Goal: Task Accomplishment & Management: Use online tool/utility

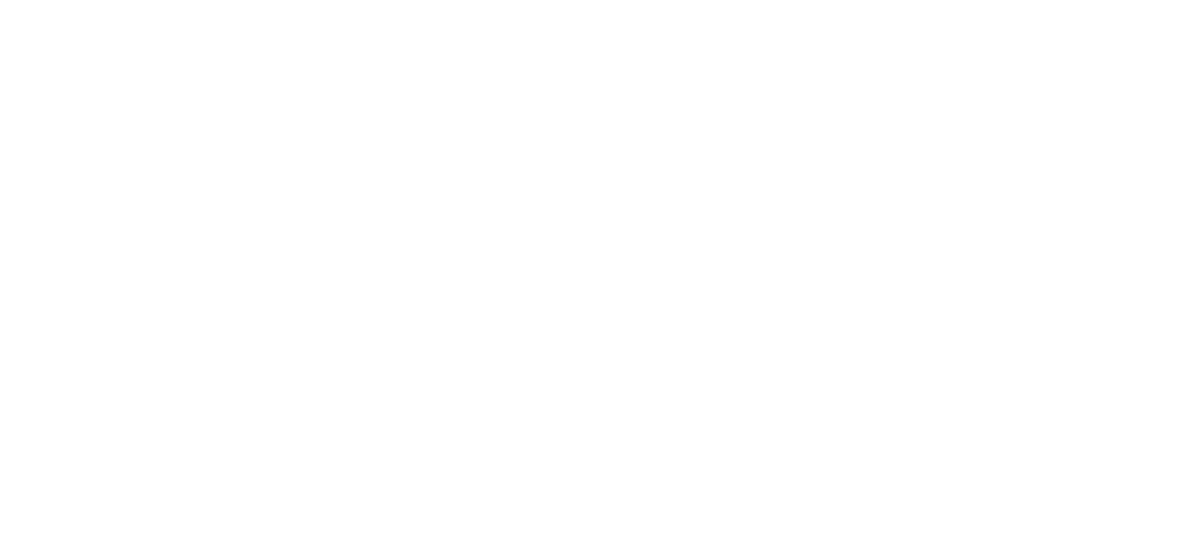
select select "*"
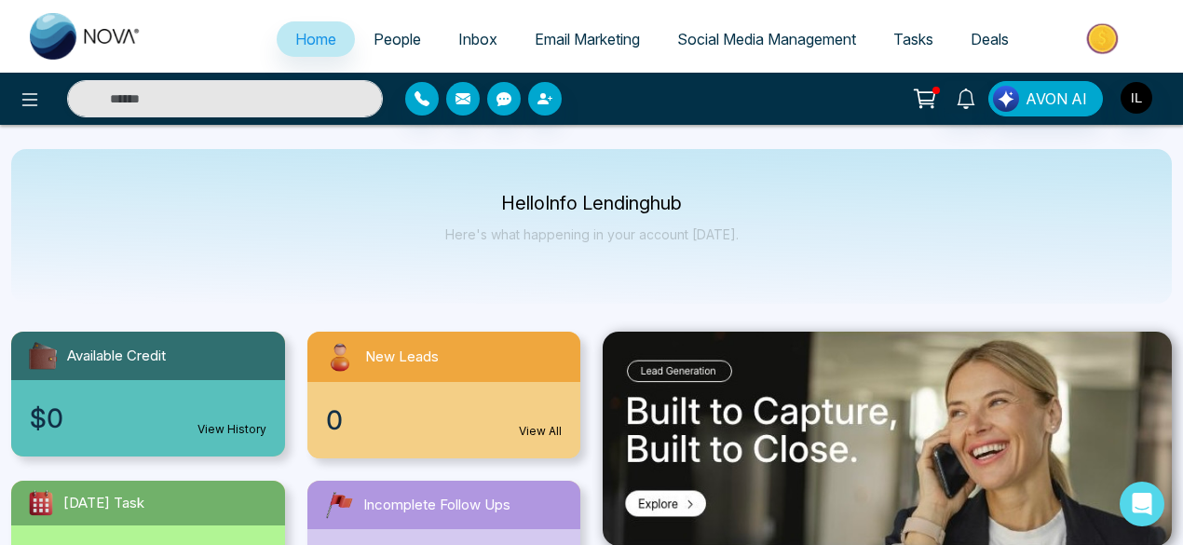
click at [553, 48] on link "Email Marketing" at bounding box center [587, 38] width 143 height 35
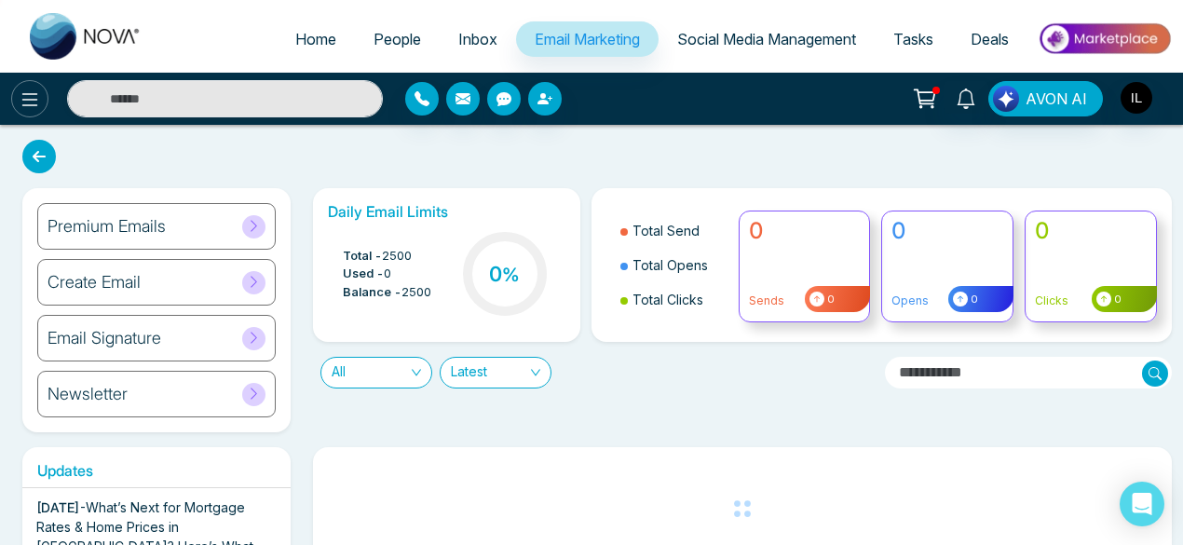
click at [35, 100] on icon at bounding box center [30, 99] width 22 height 22
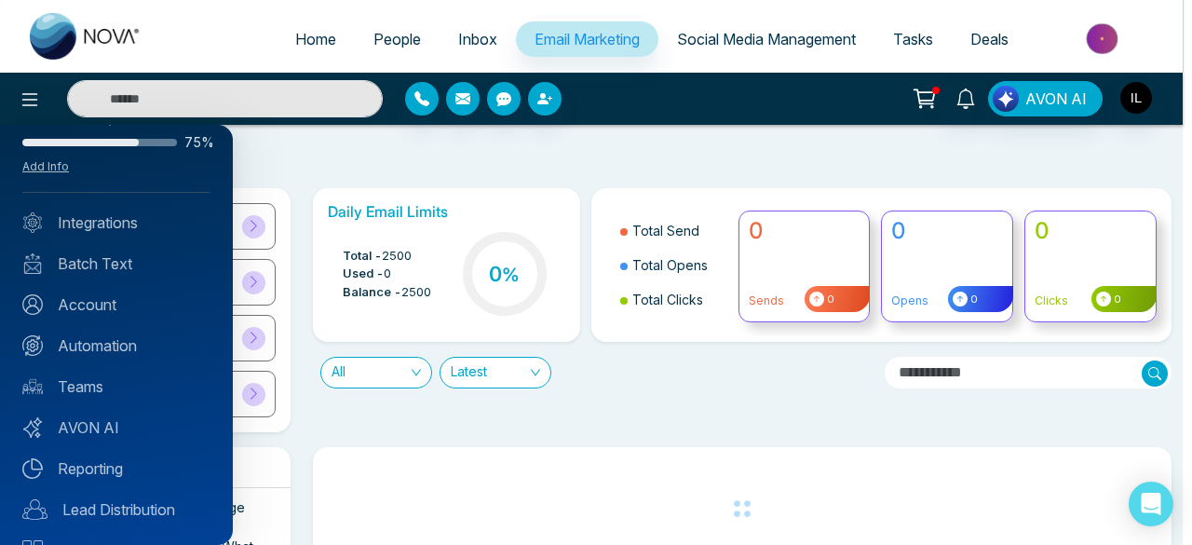
scroll to position [48, 0]
click at [81, 342] on link "Automation" at bounding box center [116, 344] width 188 height 22
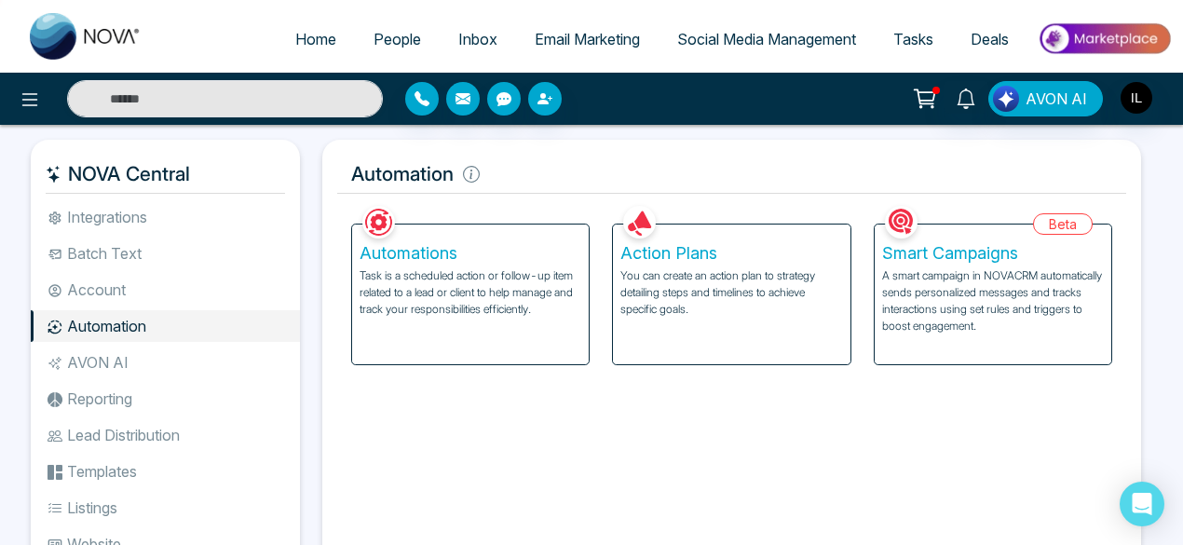
click at [950, 320] on p "A smart campaign in NOVACRM automatically sends personalized messages and track…" at bounding box center [993, 300] width 222 height 67
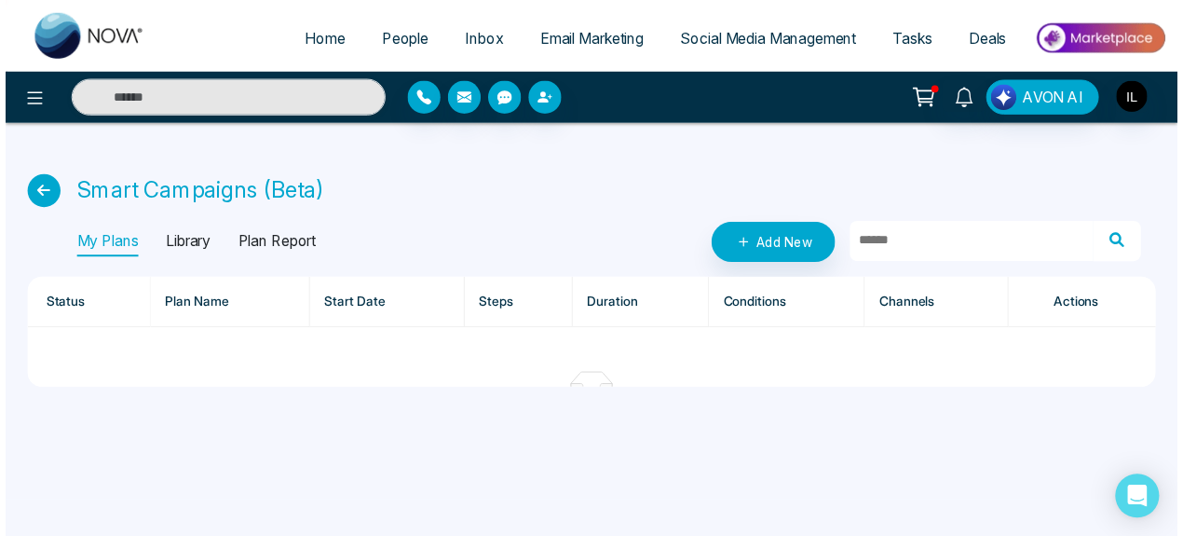
scroll to position [93, 0]
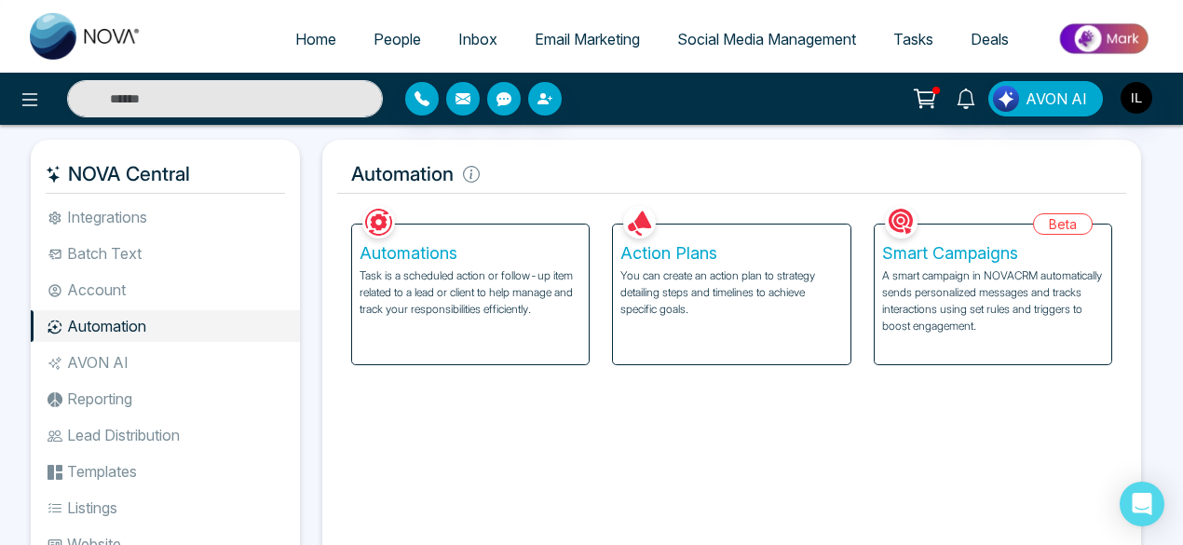
click at [636, 277] on p "You can create an action plan to strategy detailing steps and timelines to achi…" at bounding box center [731, 292] width 222 height 50
click at [369, 277] on p "Task is a scheduled action or follow-up item related to a lead or client to hel…" at bounding box center [471, 292] width 222 height 50
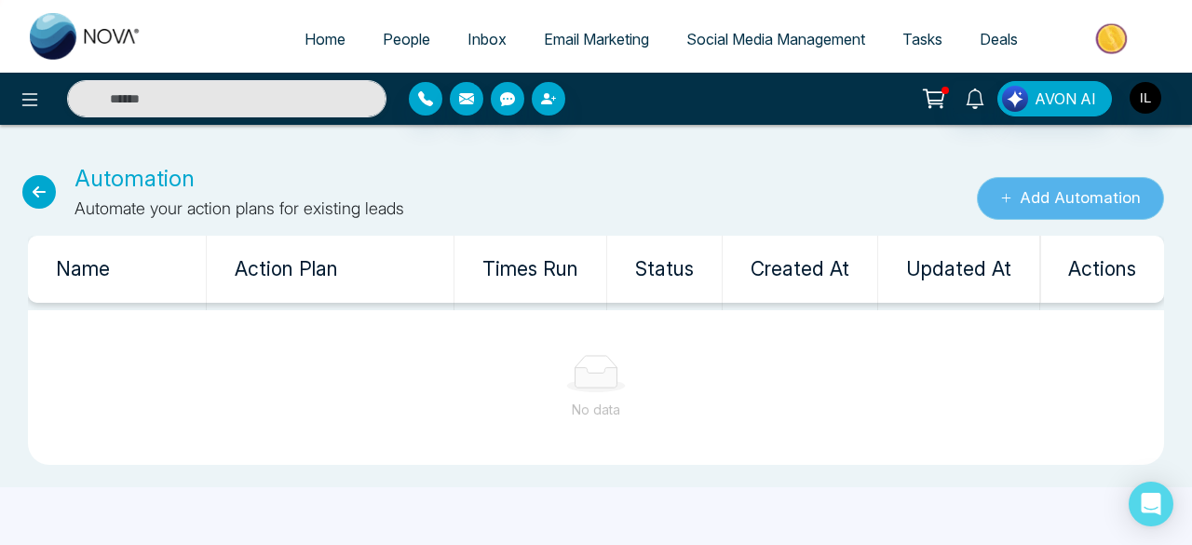
click at [1063, 203] on button "Add Automation" at bounding box center [1070, 198] width 187 height 43
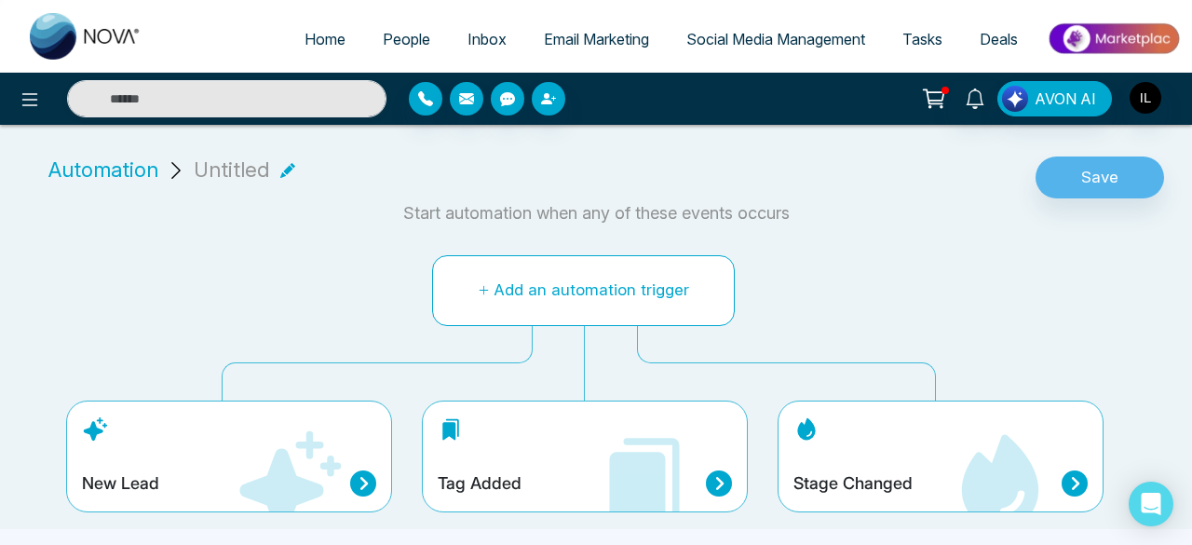
click at [587, 287] on button "Add an automation trigger" at bounding box center [583, 290] width 303 height 71
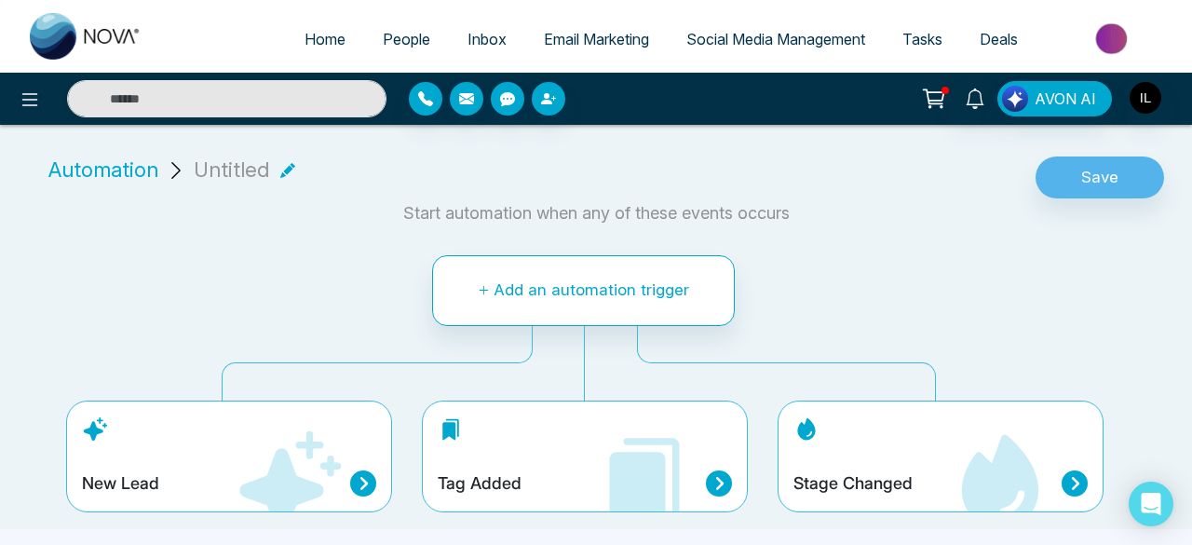
click at [235, 476] on icon at bounding box center [289, 484] width 112 height 112
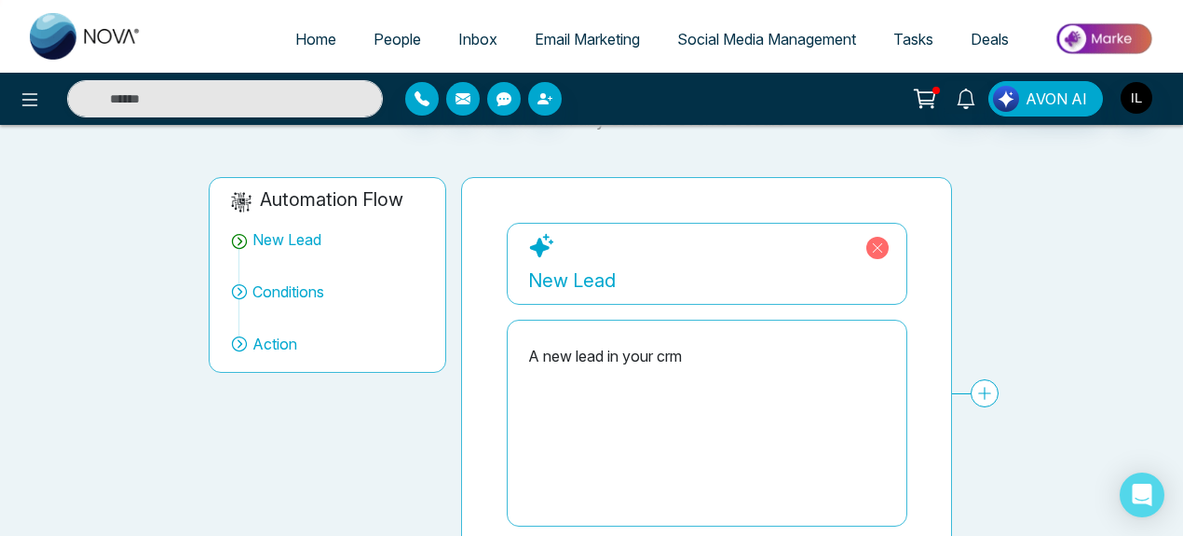
scroll to position [95, 0]
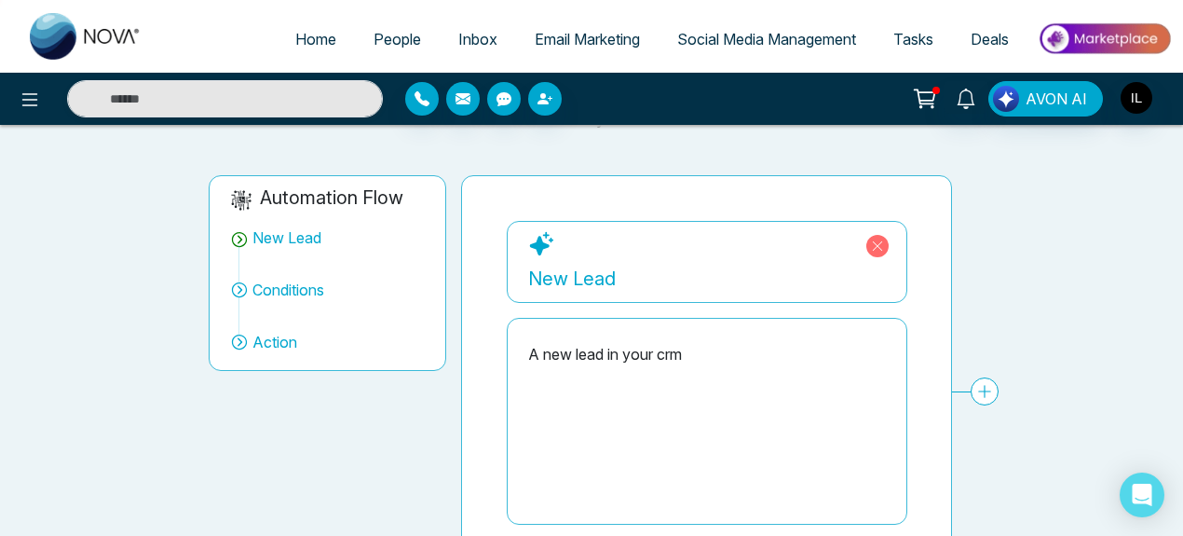
click at [611, 265] on div "New Lead" at bounding box center [707, 279] width 358 height 28
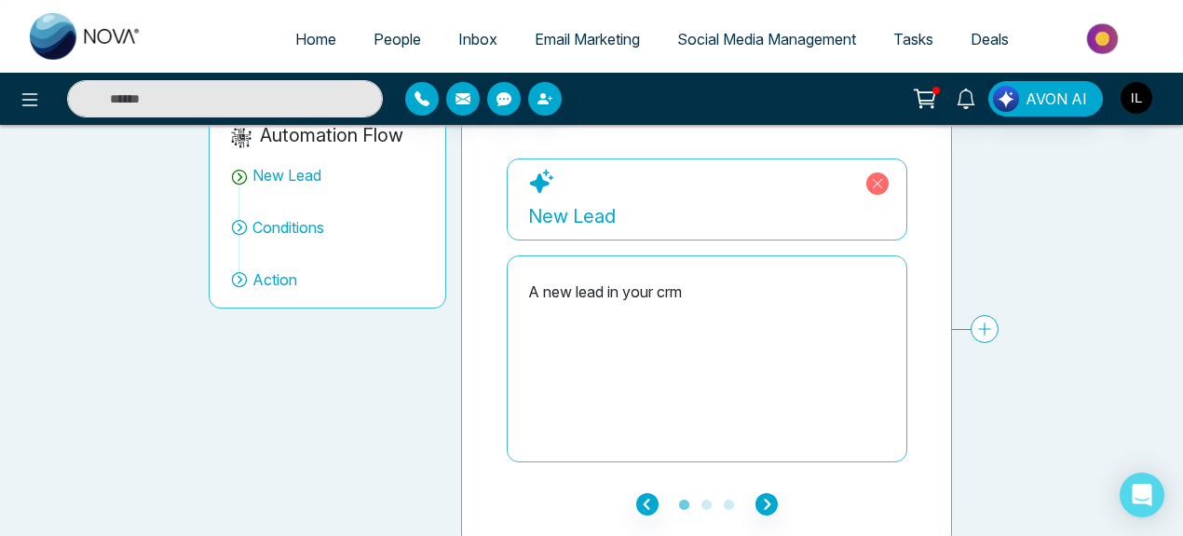
scroll to position [158, 0]
click at [583, 315] on div "A new lead in your crm" at bounding box center [707, 358] width 358 height 186
click at [561, 269] on div "A new lead in your crm" at bounding box center [707, 358] width 358 height 186
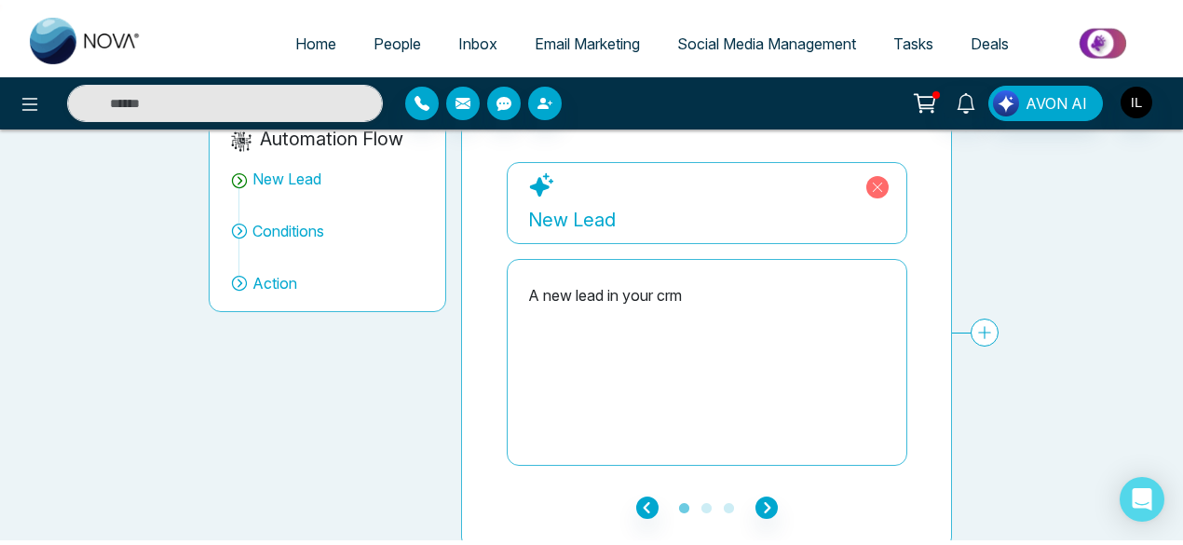
scroll to position [0, 0]
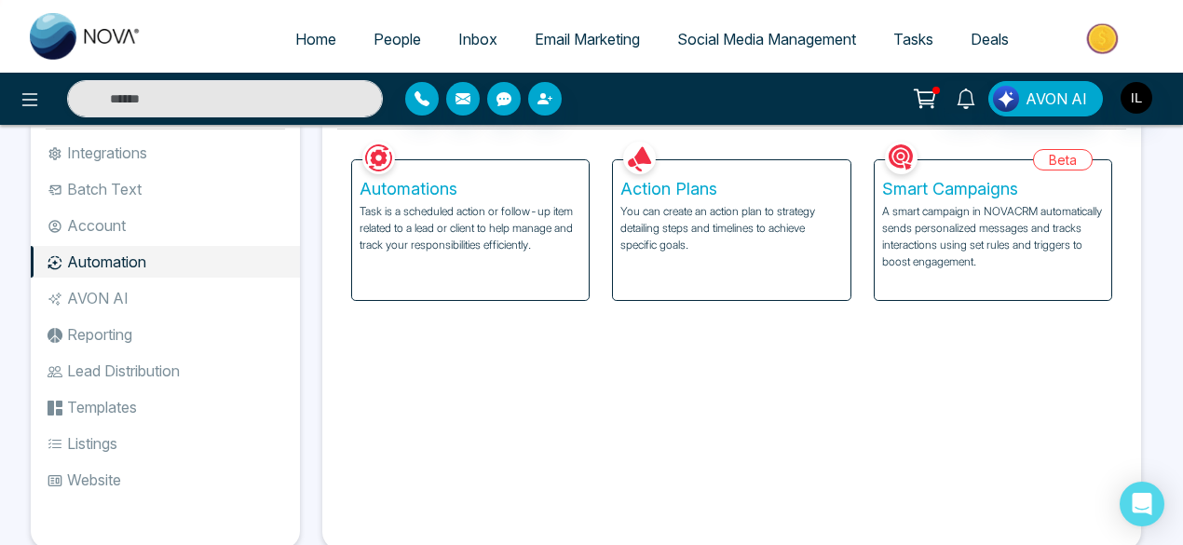
scroll to position [65, 0]
click at [119, 405] on li "Templates" at bounding box center [165, 406] width 269 height 32
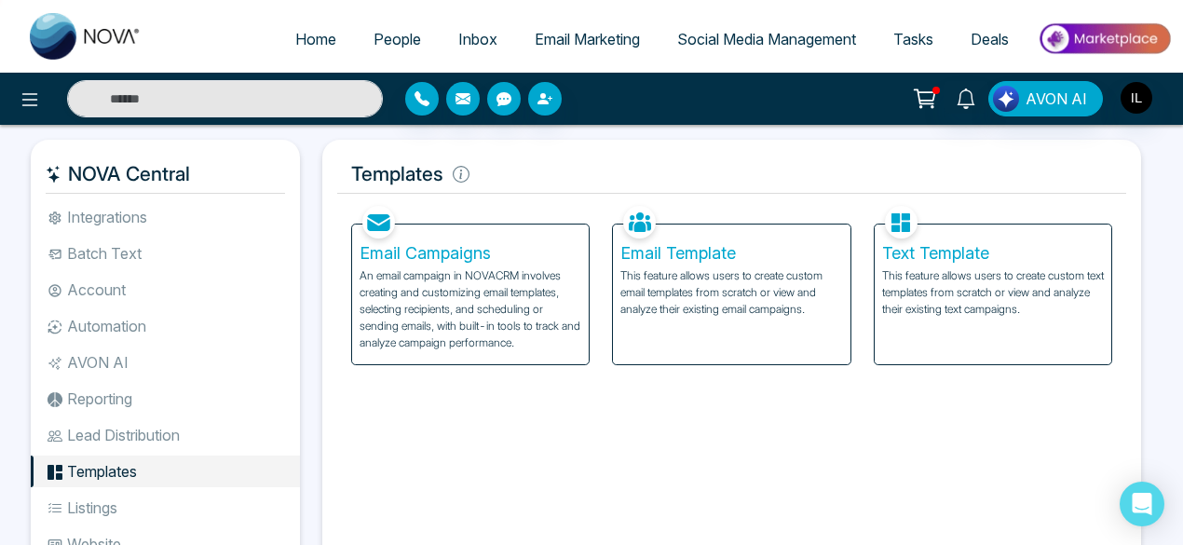
click at [494, 256] on h5 "Email Campaigns" at bounding box center [471, 253] width 222 height 20
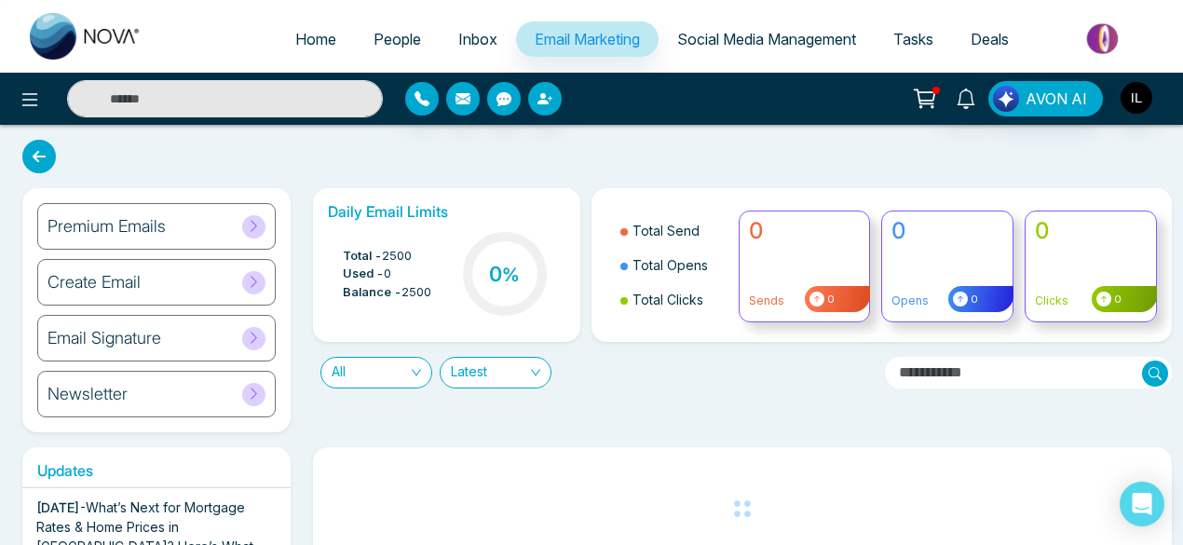
click at [148, 284] on div "Create Email" at bounding box center [156, 282] width 238 height 47
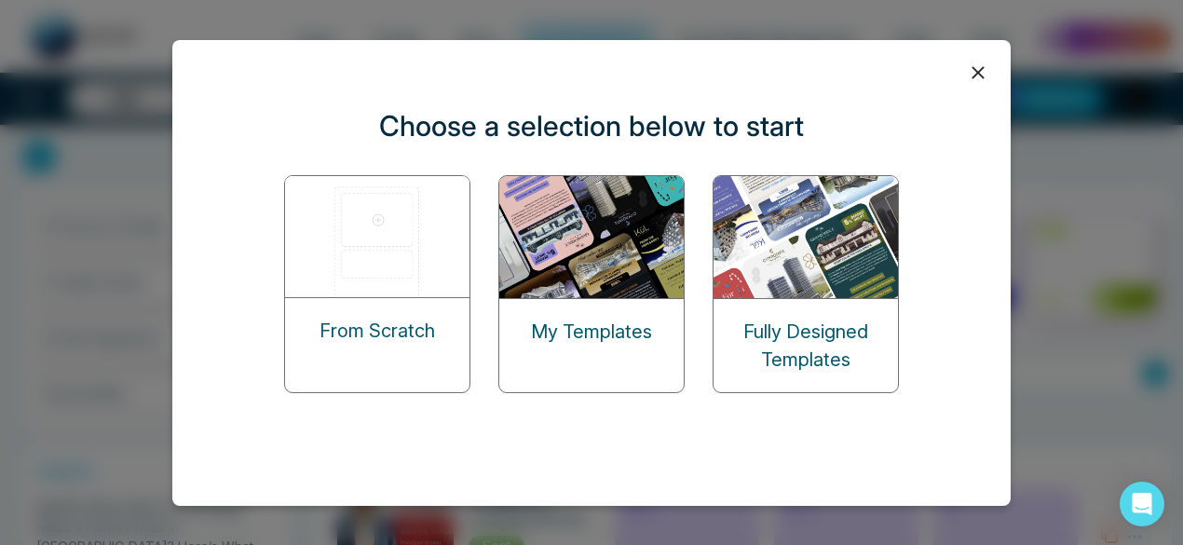
click at [582, 230] on img at bounding box center [592, 237] width 186 height 122
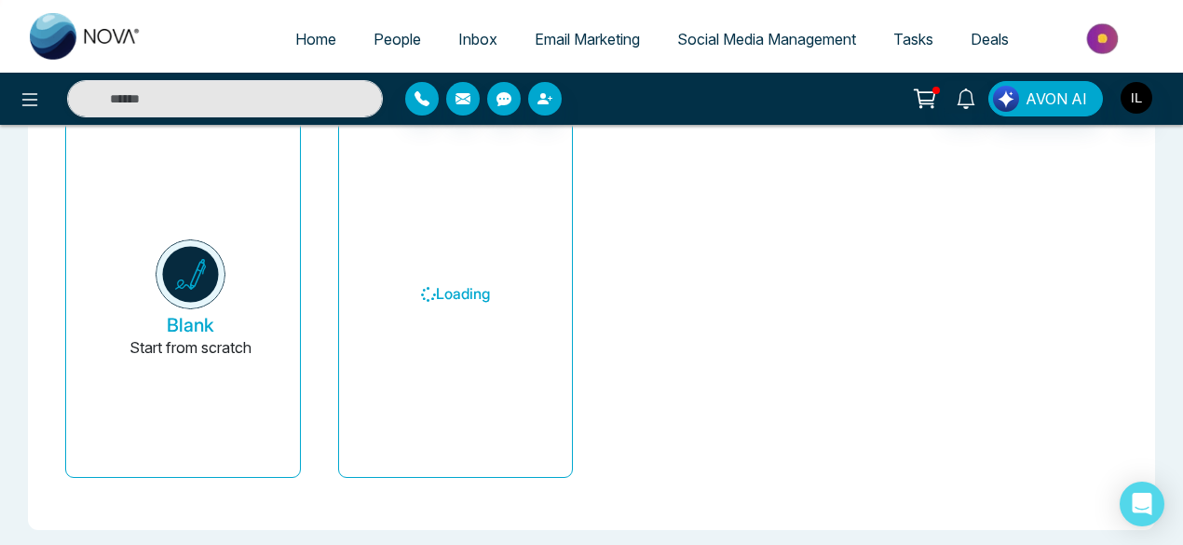
scroll to position [142, 0]
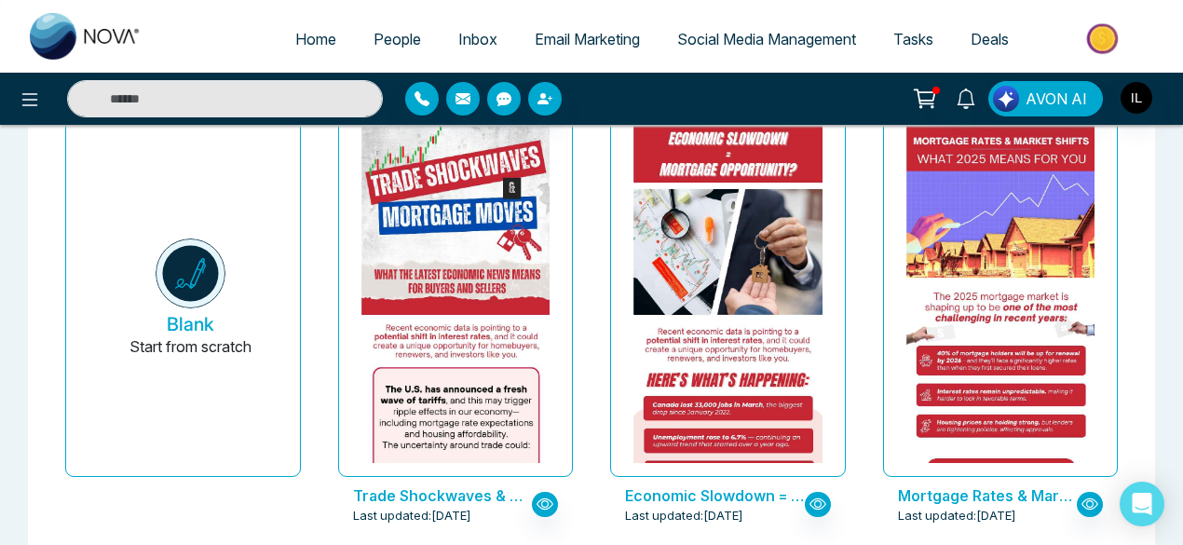
click at [573, 385] on div "Trade Shockwaves & Mortgage Moves Last updated: [DATE]" at bounding box center [456, 328] width 273 height 456
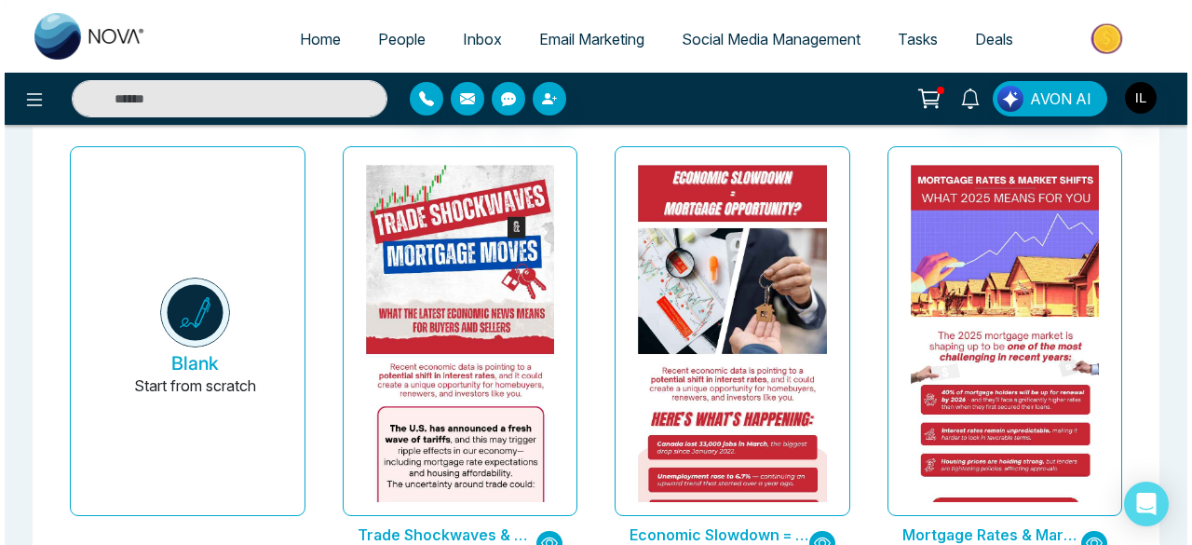
scroll to position [102, 0]
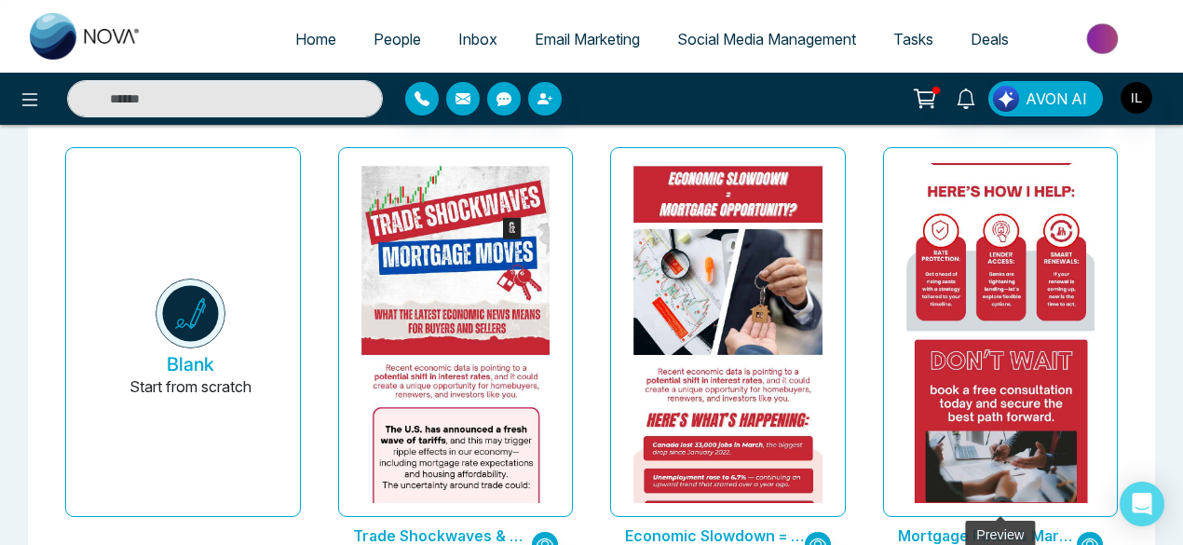
click at [973, 318] on img at bounding box center [999, 110] width 377 height 815
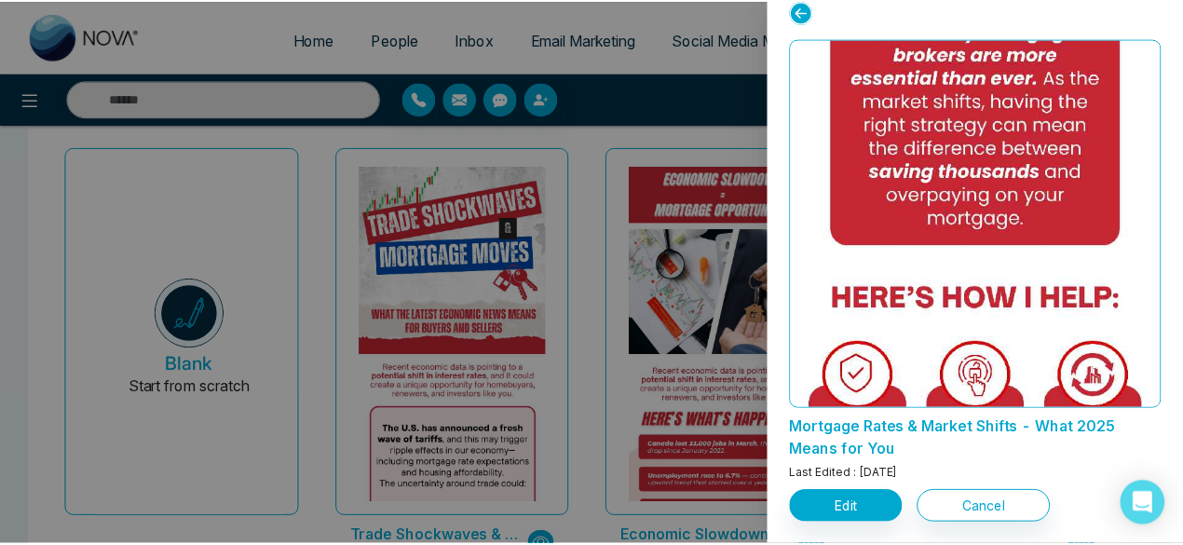
scroll to position [1163, 0]
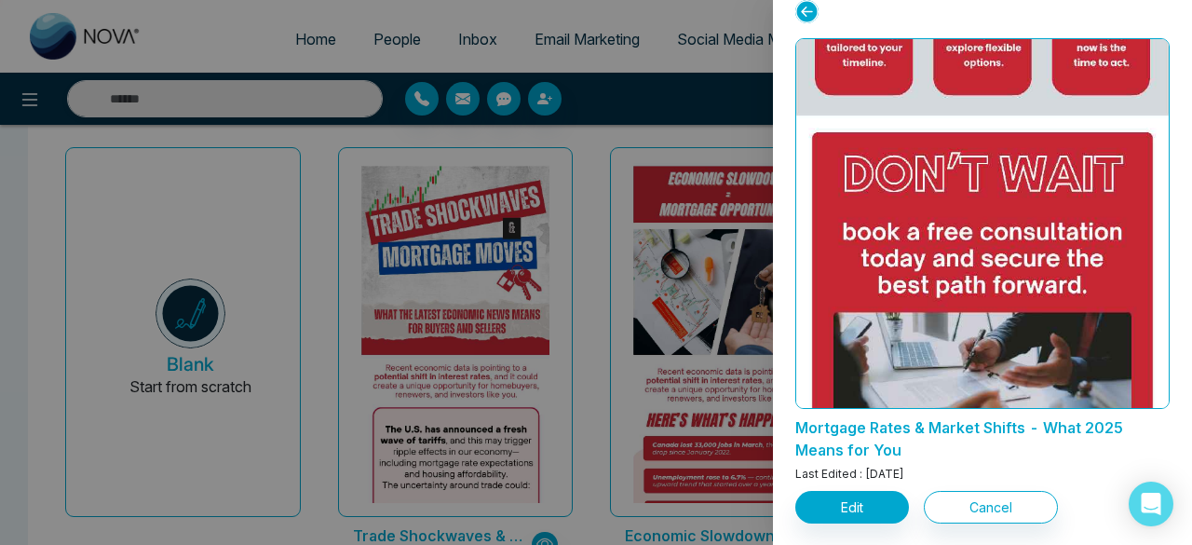
click at [160, 154] on div at bounding box center [596, 272] width 1192 height 545
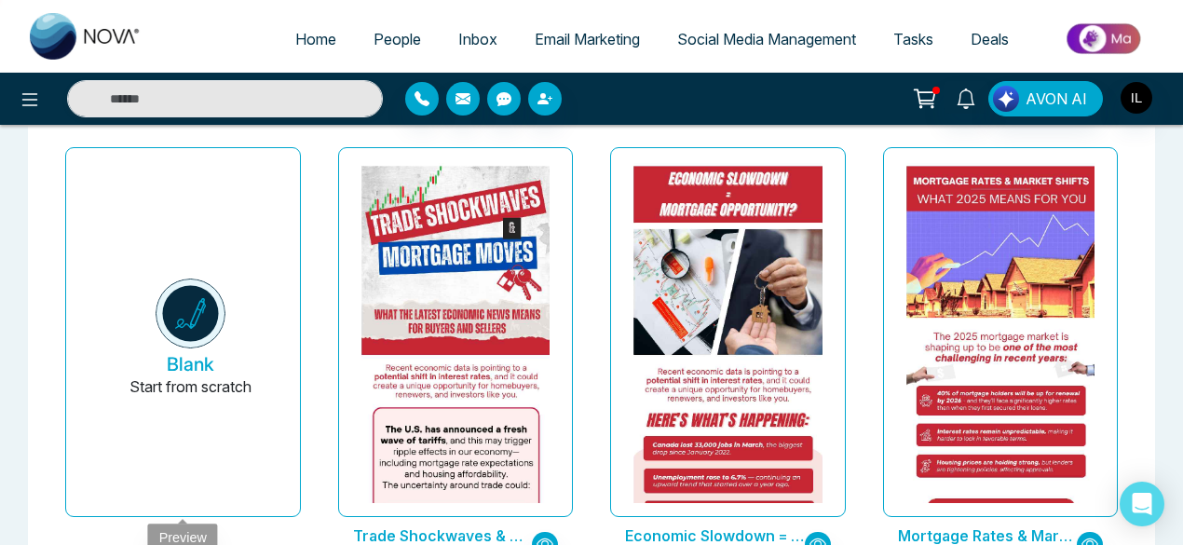
click at [184, 360] on h5 "Blank" at bounding box center [191, 364] width 48 height 22
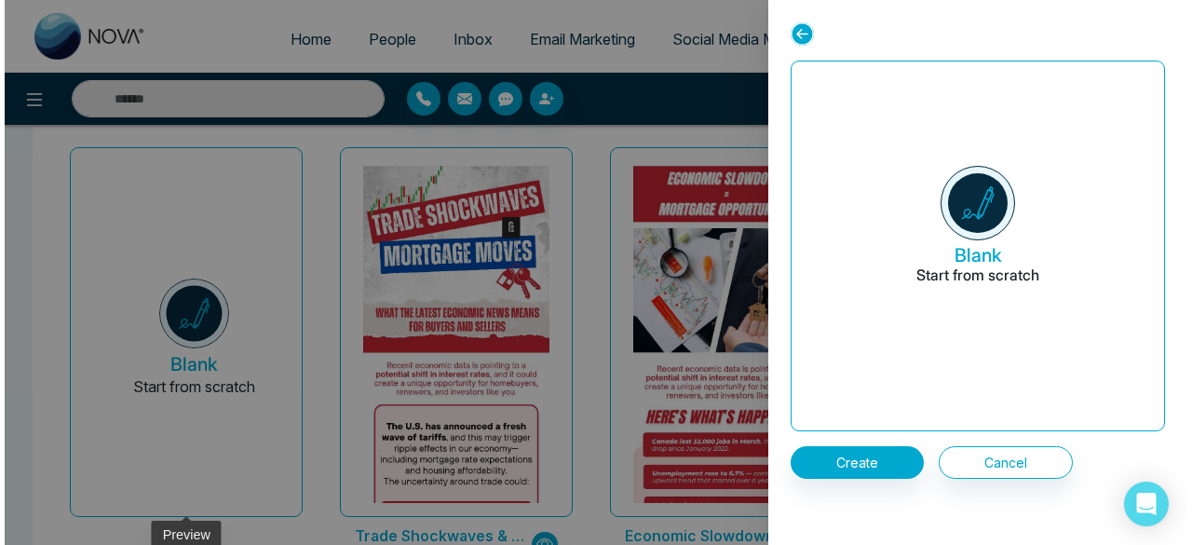
scroll to position [0, 0]
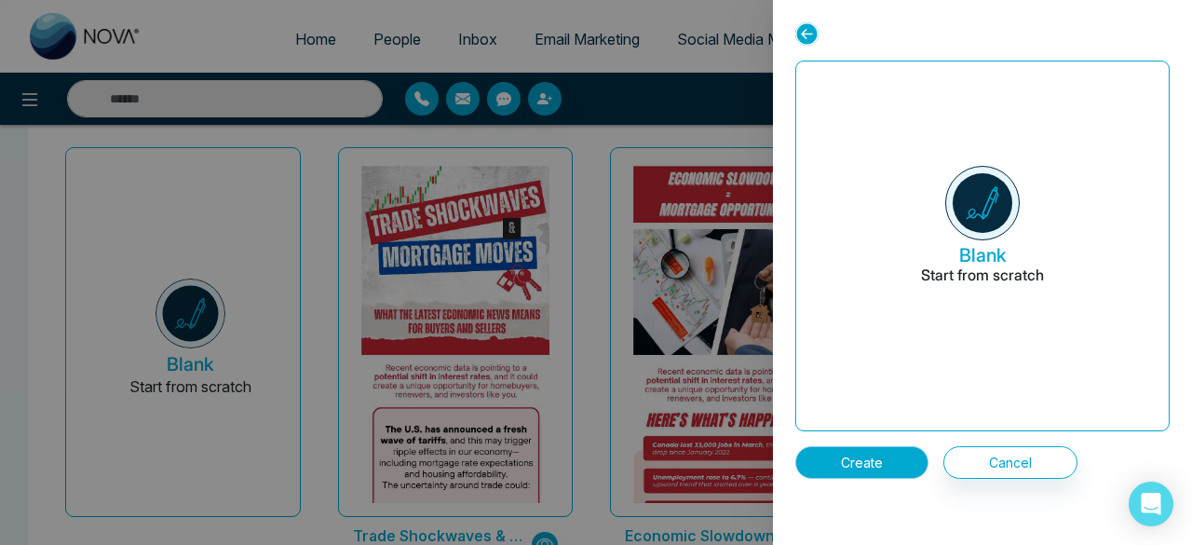
click at [864, 454] on button "Create" at bounding box center [862, 462] width 133 height 33
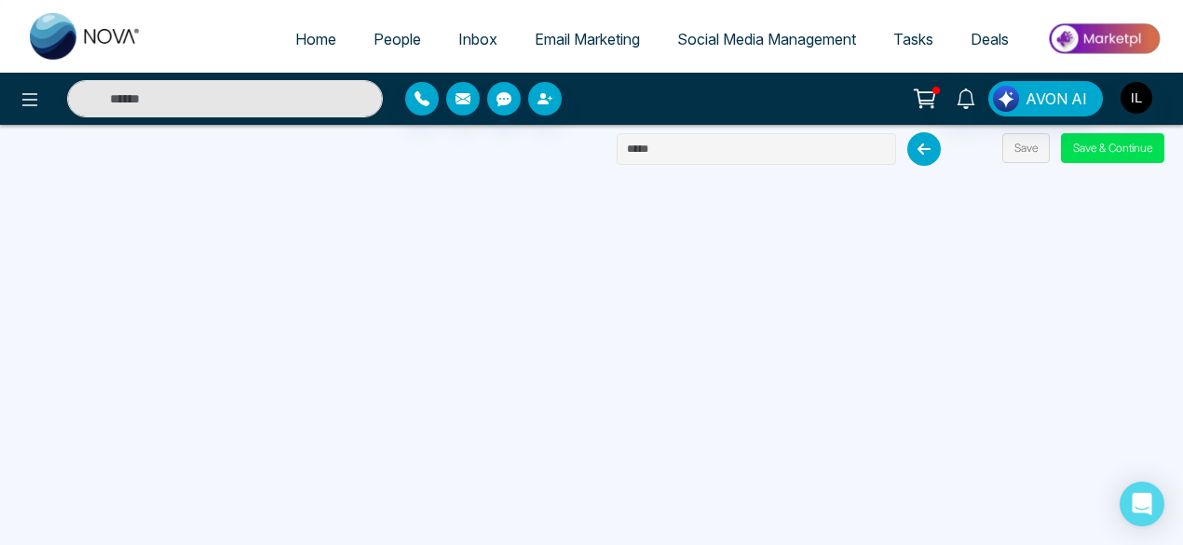
click at [649, 156] on input "text" at bounding box center [756, 149] width 279 height 32
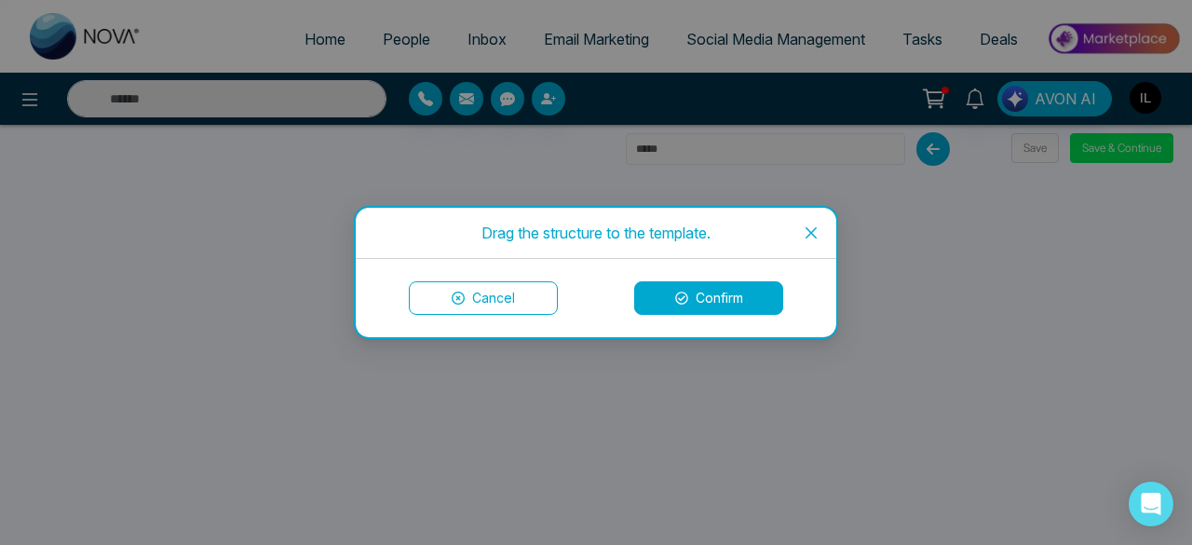
click at [712, 304] on button "Confirm" at bounding box center [708, 298] width 149 height 34
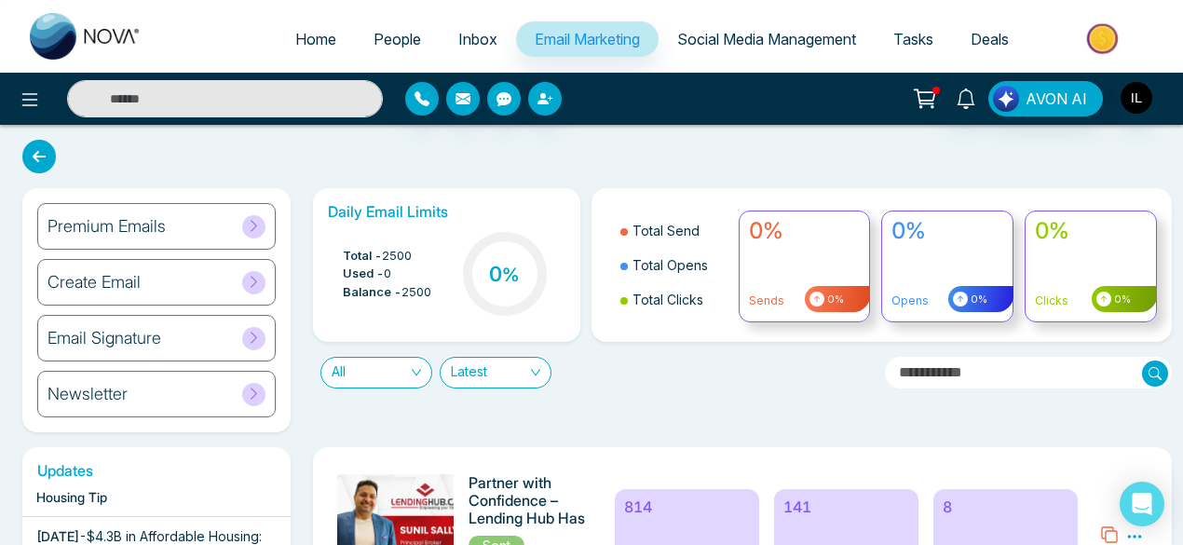
click at [145, 336] on h6 "Email Signature" at bounding box center [105, 338] width 114 height 20
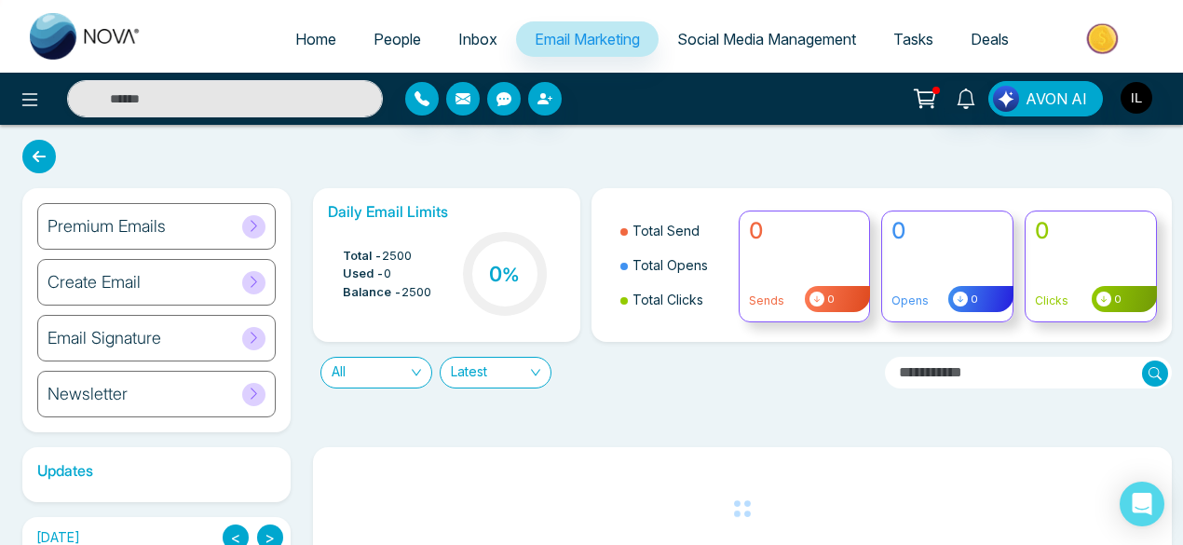
click at [181, 295] on div "Create Email" at bounding box center [156, 282] width 238 height 47
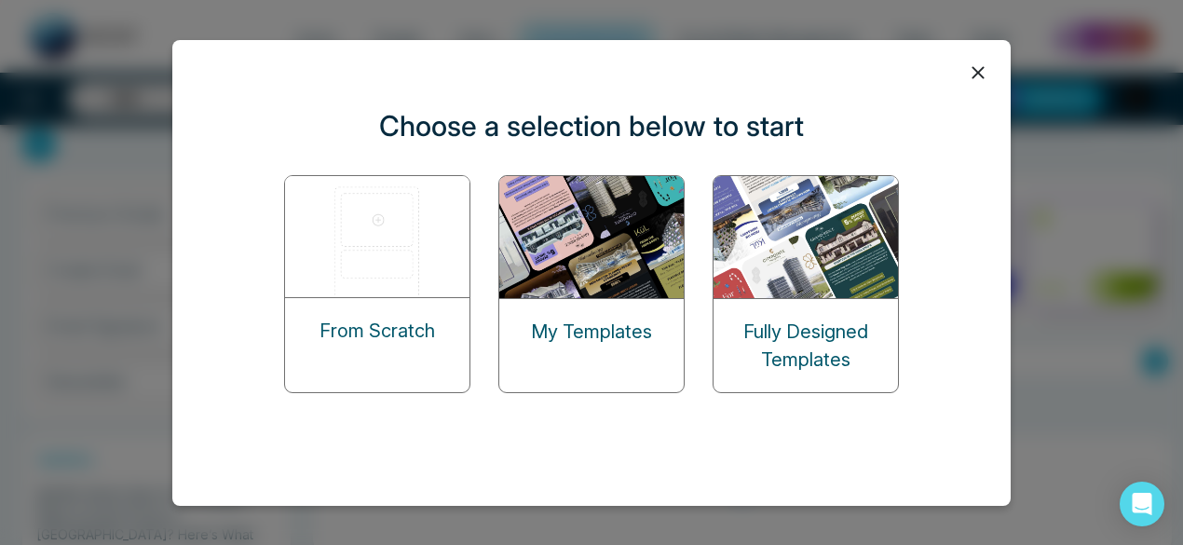
scroll to position [13, 0]
click at [816, 216] on img at bounding box center [807, 237] width 186 height 122
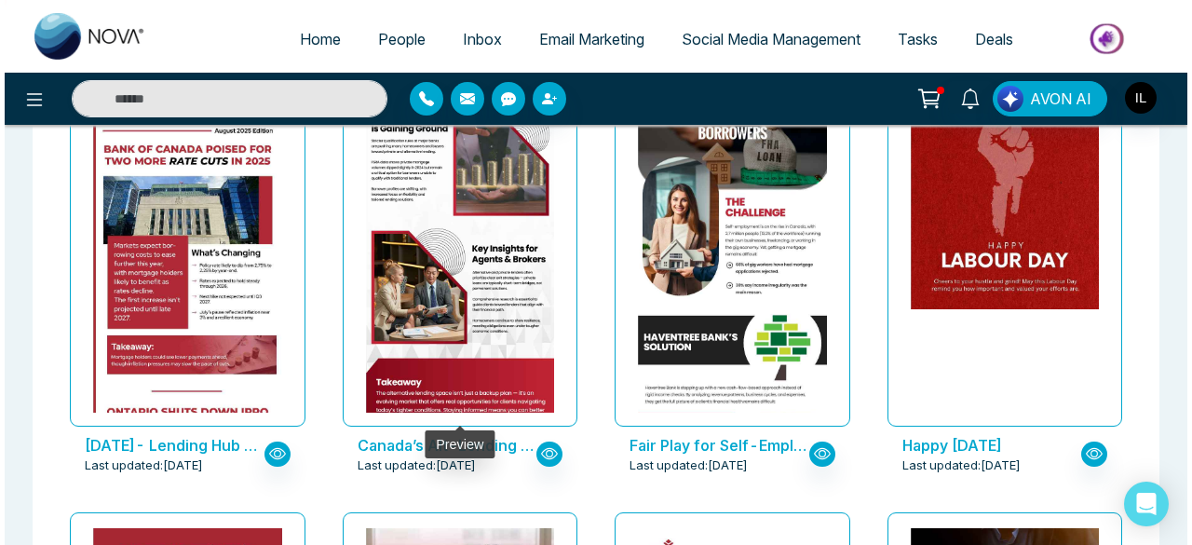
scroll to position [1109, 0]
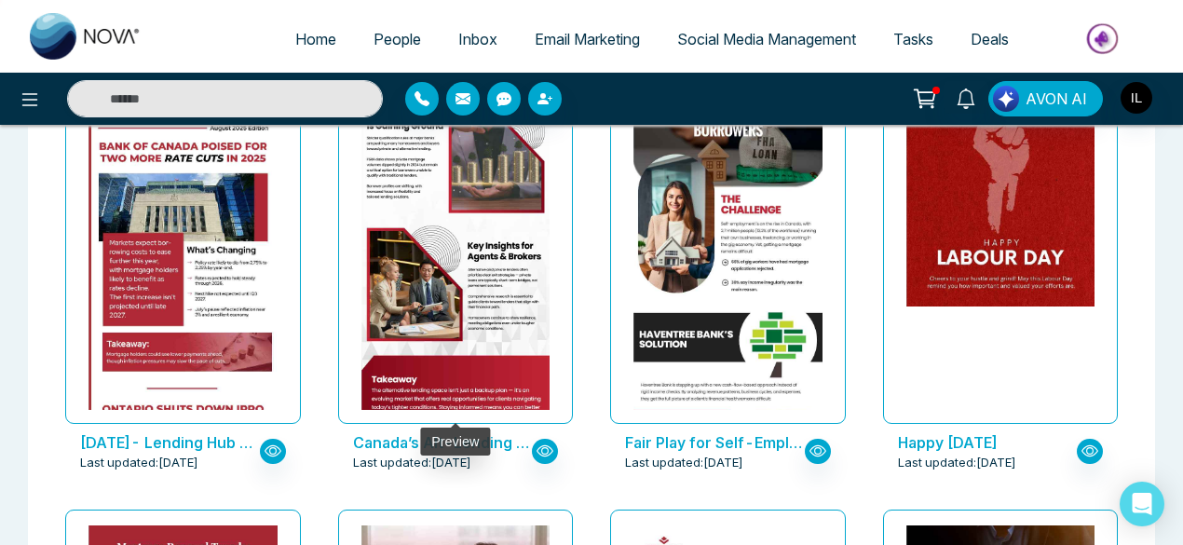
click at [449, 365] on img at bounding box center [454, 161] width 377 height 624
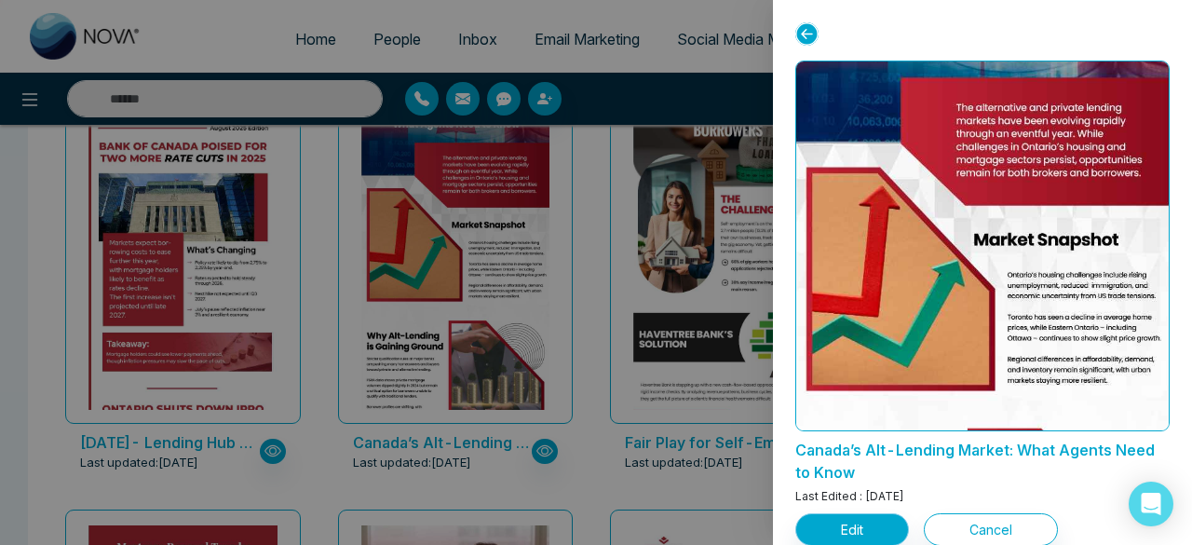
scroll to position [129, 0]
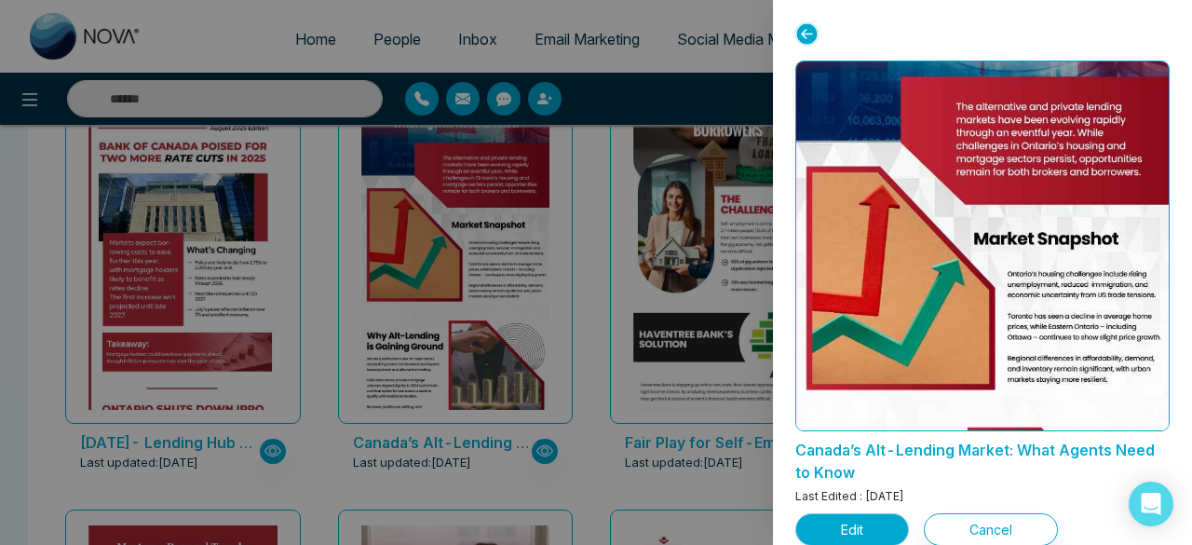
click at [875, 530] on button "Edit" at bounding box center [853, 529] width 114 height 33
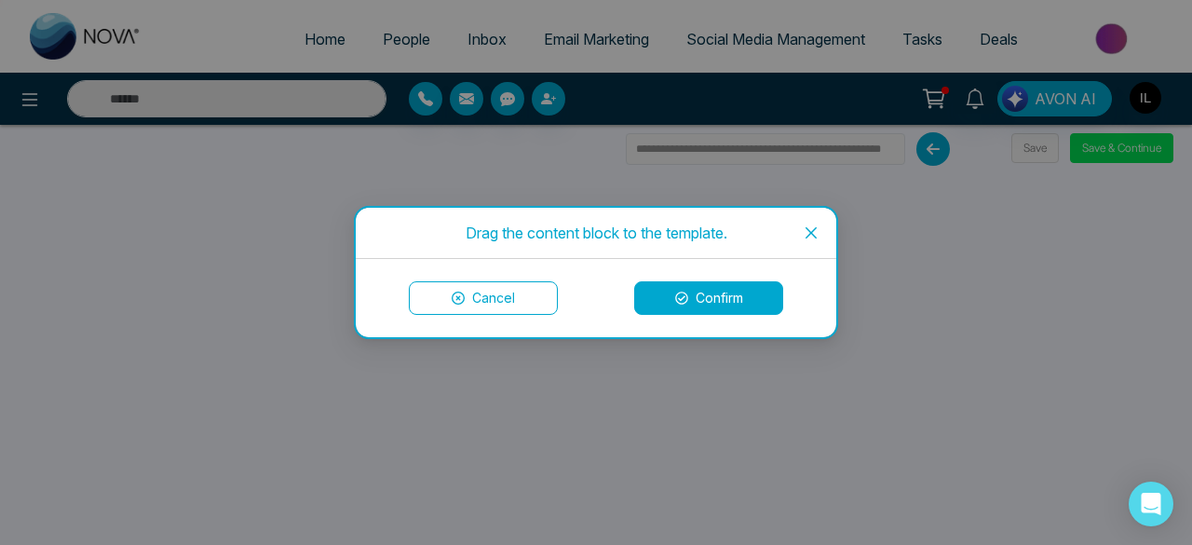
click at [811, 217] on span "Close" at bounding box center [811, 233] width 50 height 50
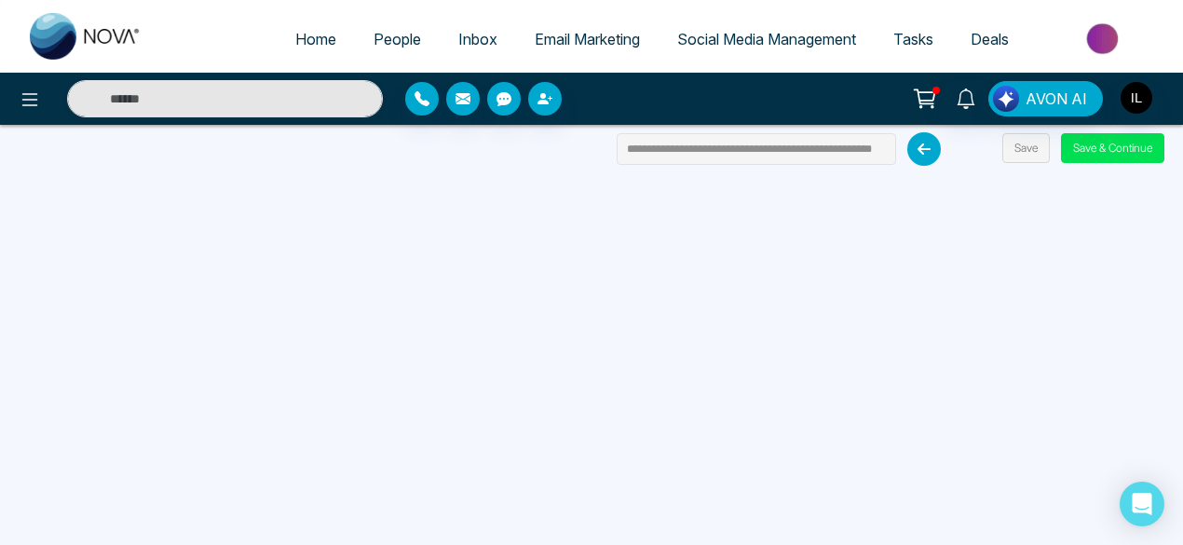
scroll to position [177, 0]
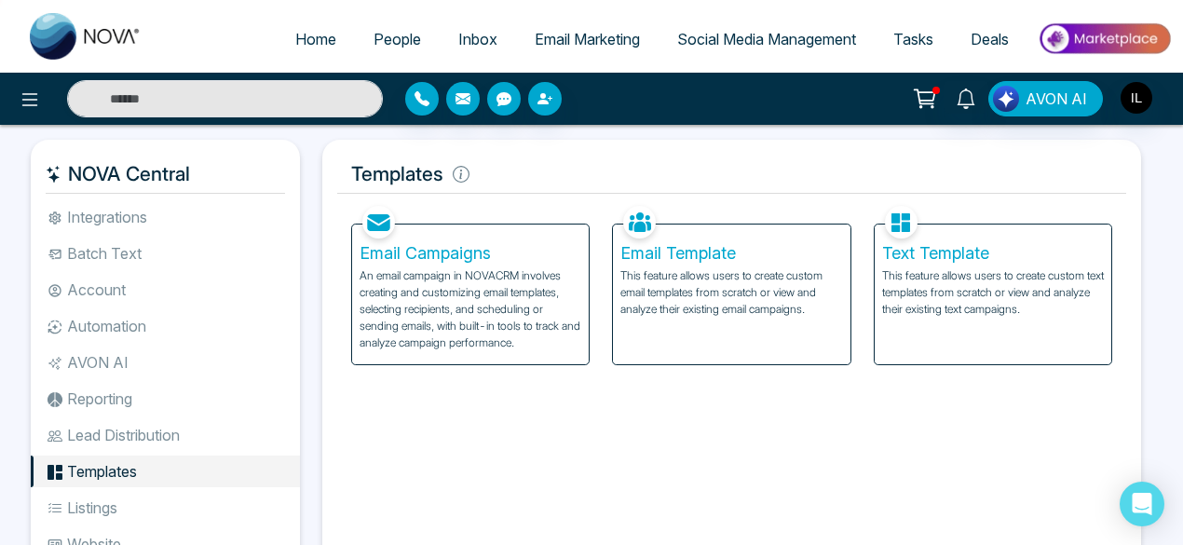
scroll to position [60, 0]
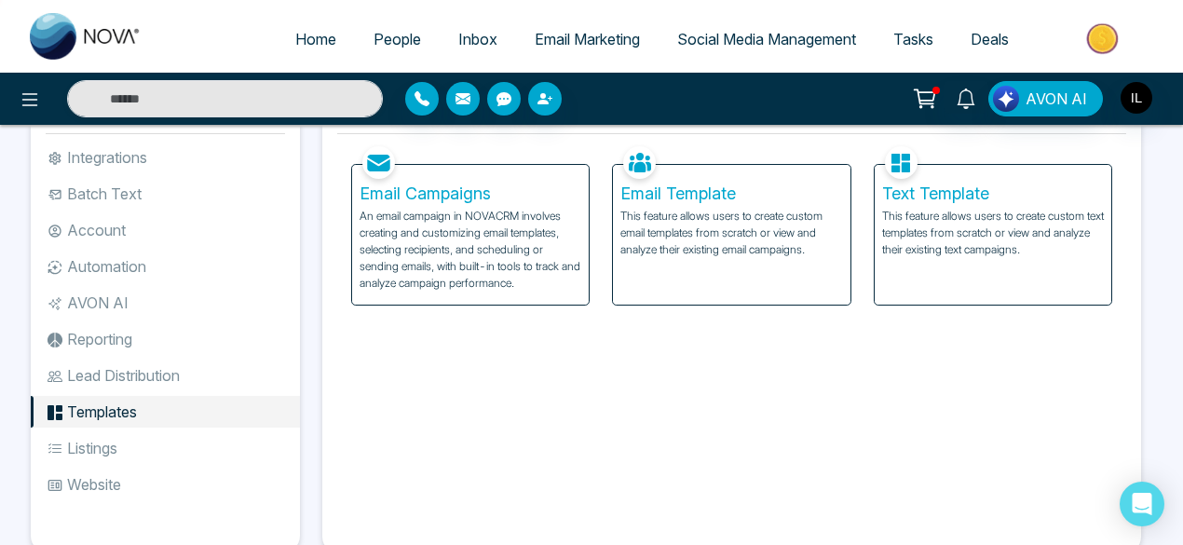
click at [112, 273] on li "Automation" at bounding box center [165, 267] width 269 height 32
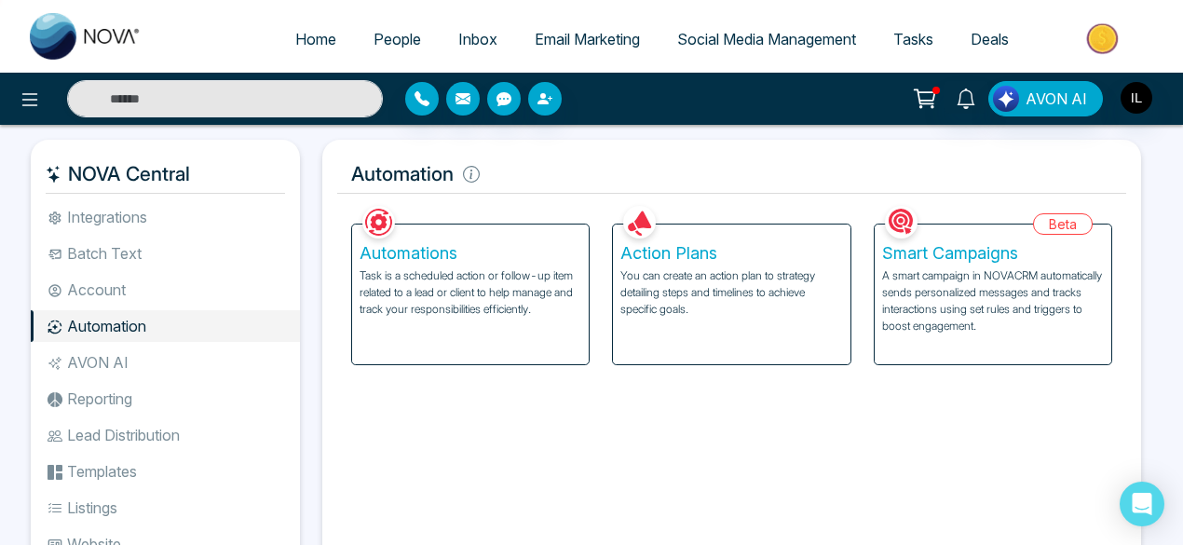
click at [920, 322] on p "A smart campaign in NOVACRM automatically sends personalized messages and track…" at bounding box center [993, 300] width 222 height 67
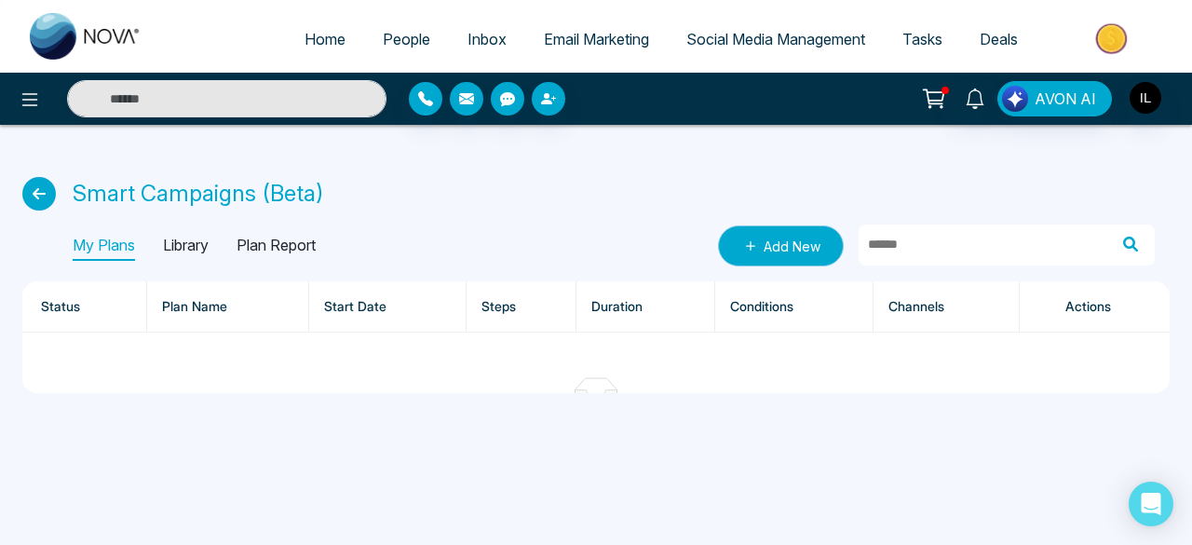
click at [785, 257] on link "Add New" at bounding box center [781, 245] width 126 height 41
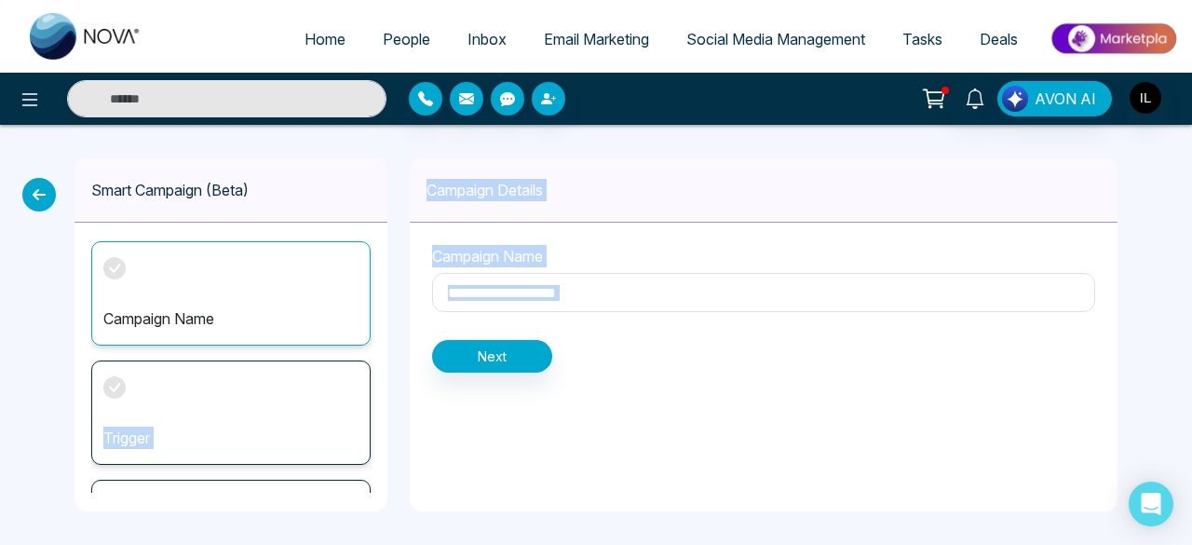
drag, startPoint x: 413, startPoint y: 320, endPoint x: 309, endPoint y: 333, distance: 104.1
click at [309, 333] on div "Smart Campaign (Beta) Campaign Name Trigger Actions Campaign Details Campaign N…" at bounding box center [596, 335] width 1192 height 420
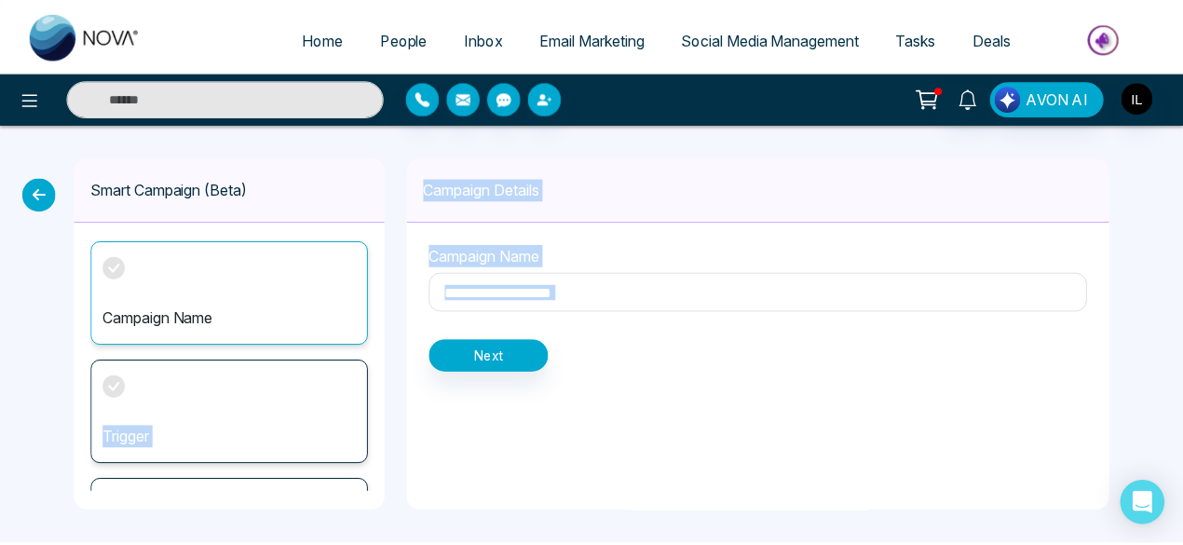
scroll to position [89, 0]
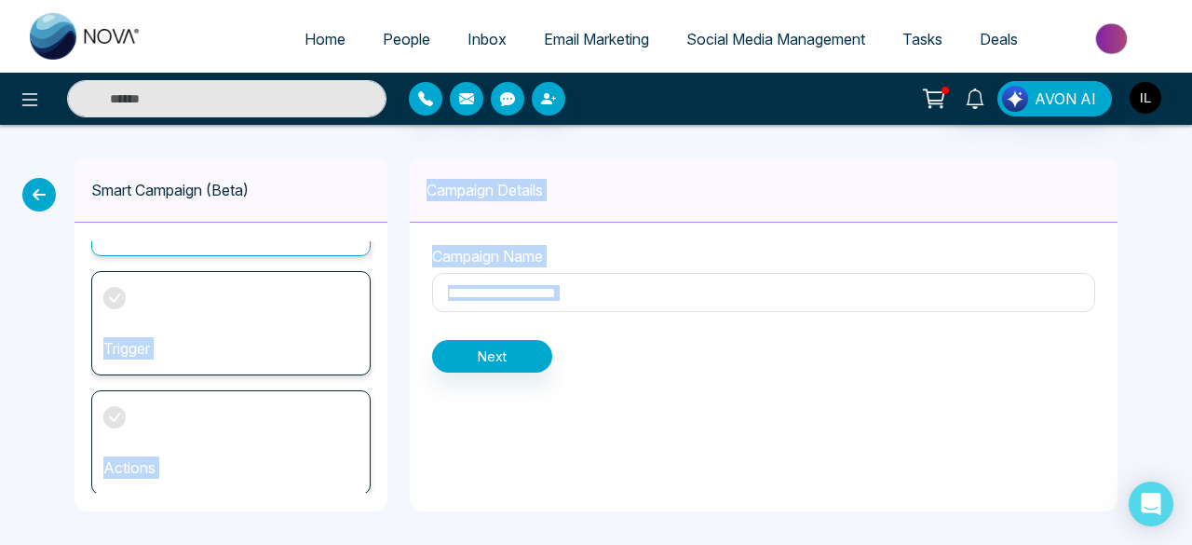
click at [665, 436] on div "Campaign Details Campaign Name Next" at bounding box center [764, 334] width 708 height 353
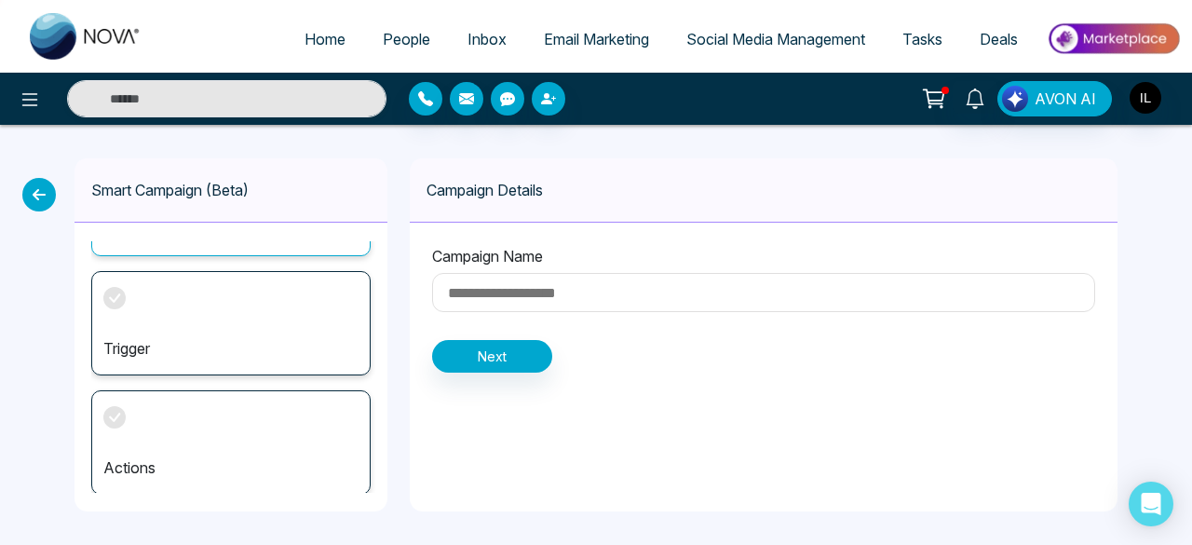
click at [173, 452] on div "Actions" at bounding box center [230, 442] width 279 height 104
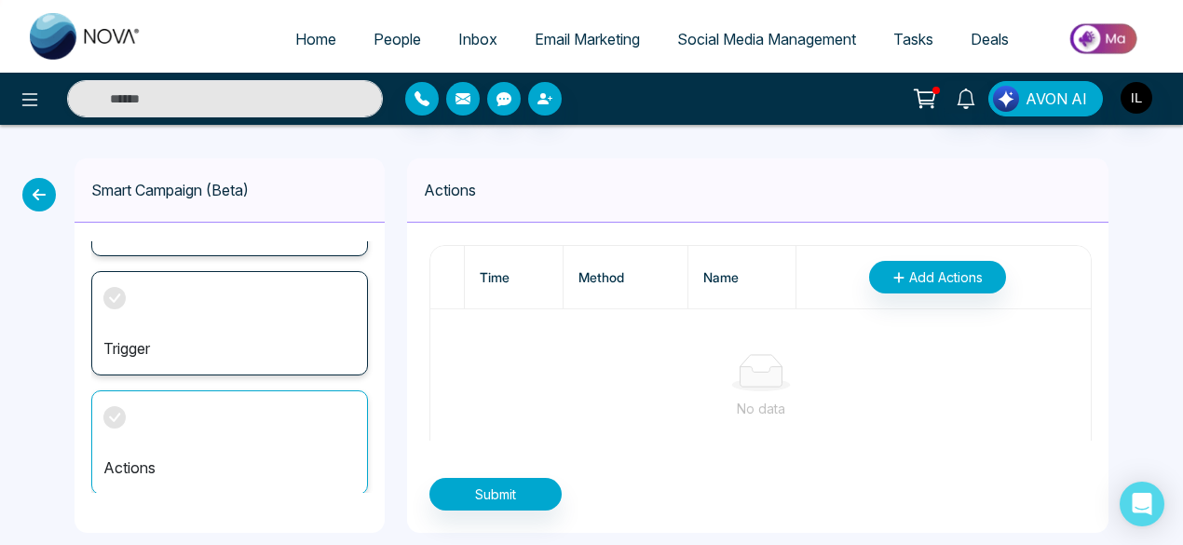
click at [480, 298] on th "Time" at bounding box center [514, 277] width 99 height 63
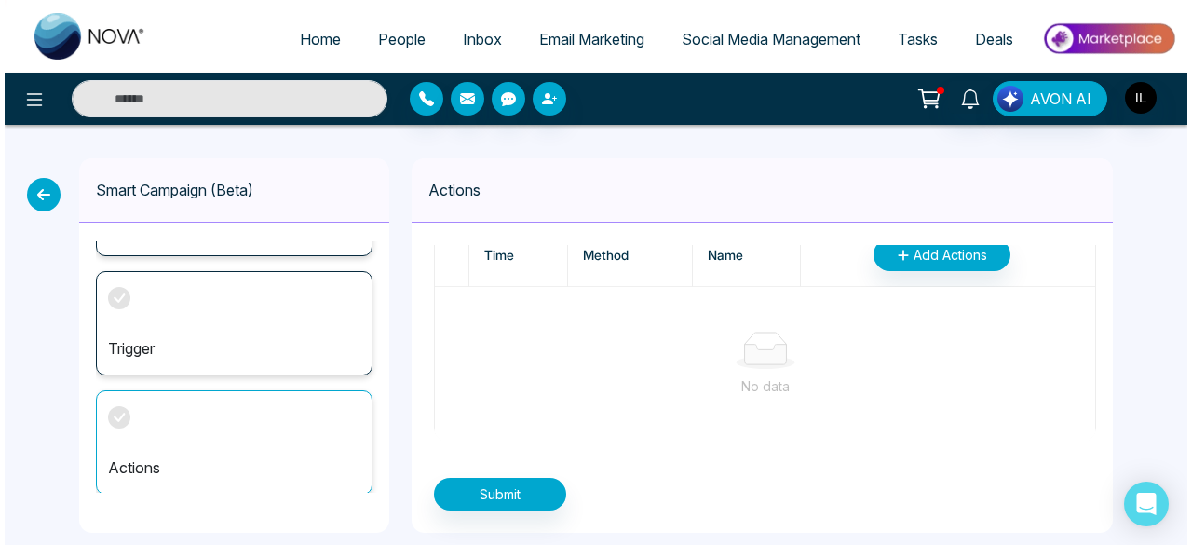
scroll to position [0, 0]
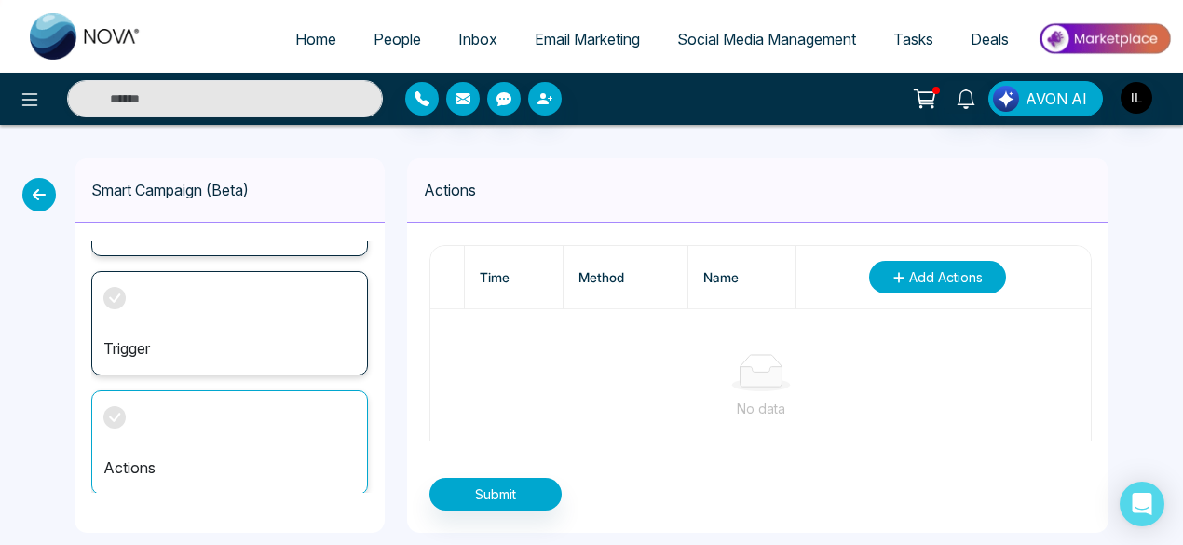
click at [952, 279] on span "Add Actions" at bounding box center [946, 277] width 74 height 20
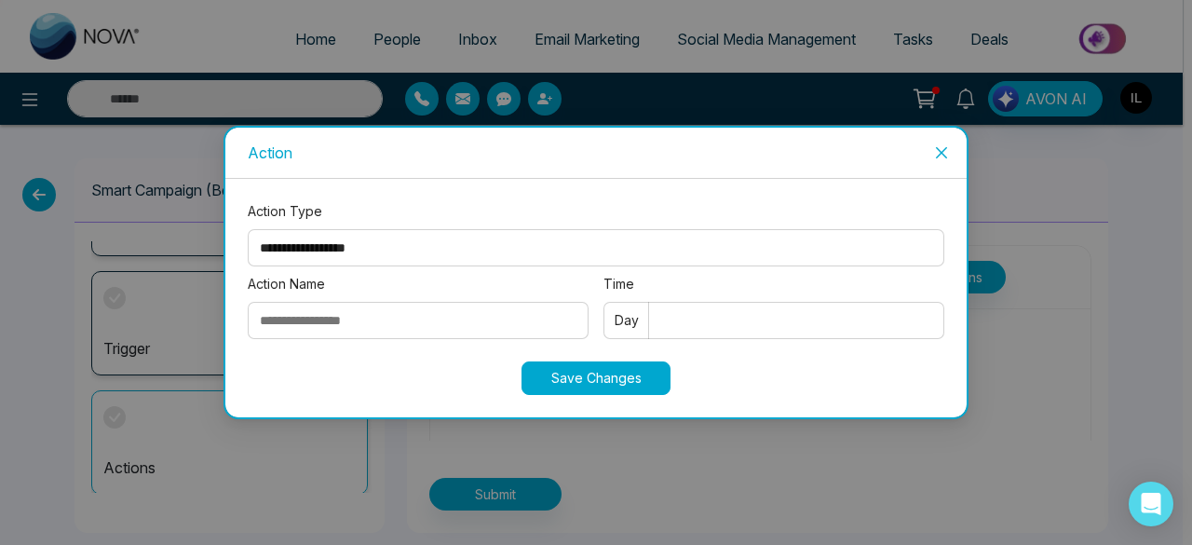
click at [930, 170] on span "Close" at bounding box center [942, 153] width 50 height 50
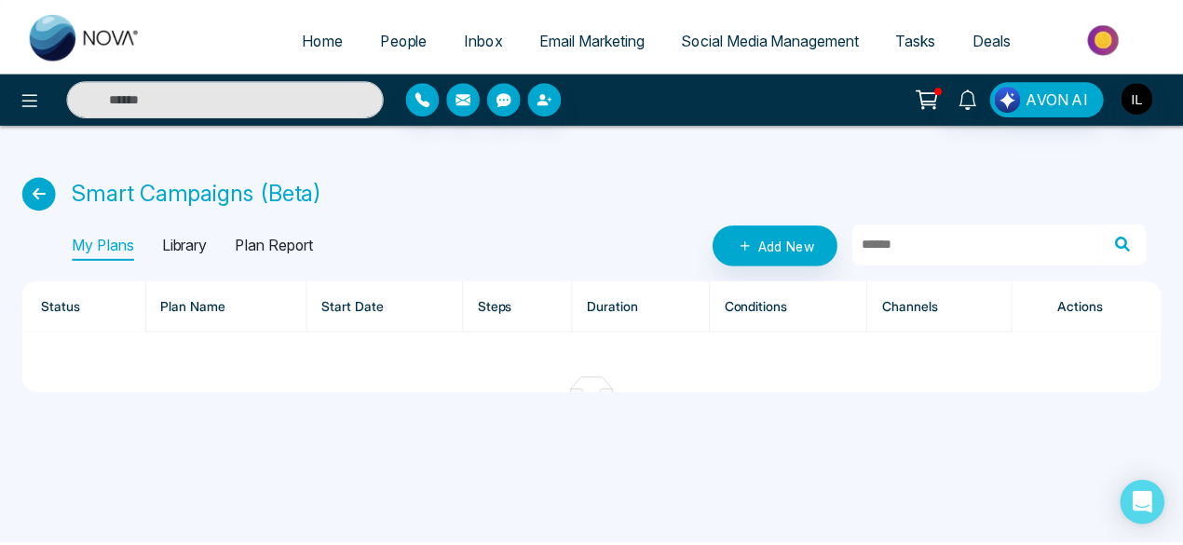
scroll to position [9, 0]
